Goal: Information Seeking & Learning: Understand process/instructions

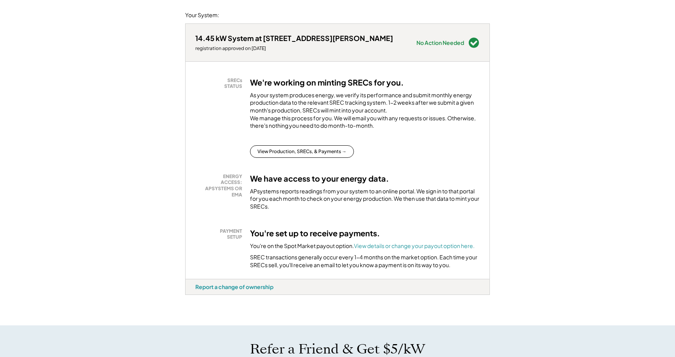
scroll to position [107, 0]
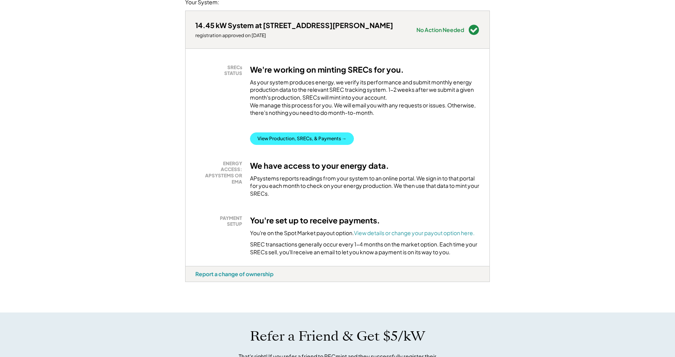
click at [289, 143] on button "View Production, SRECs, & Payments →" at bounding box center [302, 138] width 104 height 12
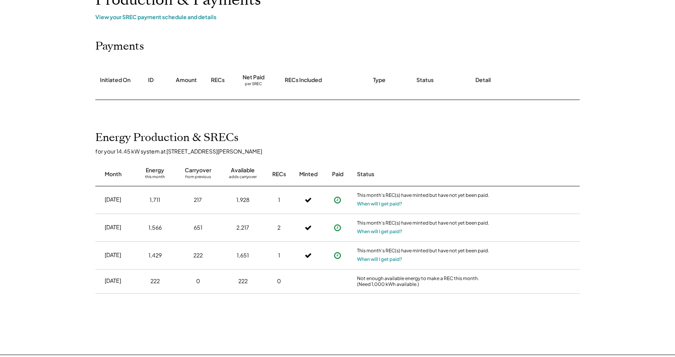
scroll to position [64, 0]
click at [131, 307] on div "Energy Production & SRECs for your 14.45 kW system at 1301 Bee Jay Dr Month Ene…" at bounding box center [337, 227] width 500 height 192
click at [384, 200] on button "When will I get paid?" at bounding box center [379, 204] width 45 height 8
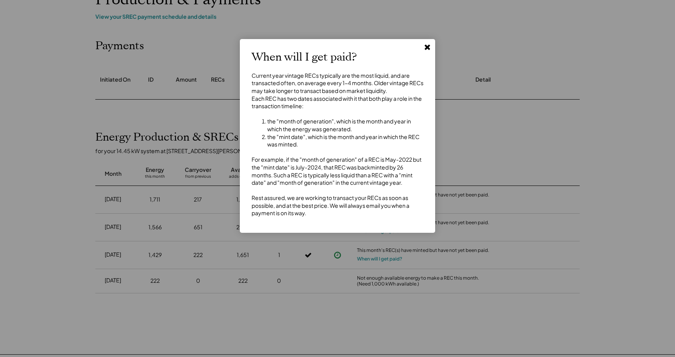
click at [428, 48] on use at bounding box center [427, 47] width 5 height 5
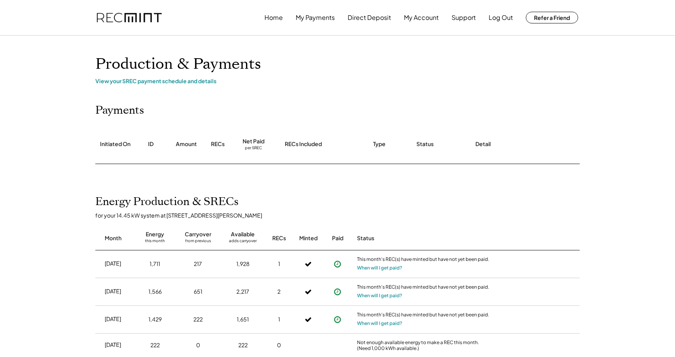
scroll to position [0, 0]
click at [161, 82] on div "View your SREC payment schedule and details" at bounding box center [337, 80] width 484 height 7
